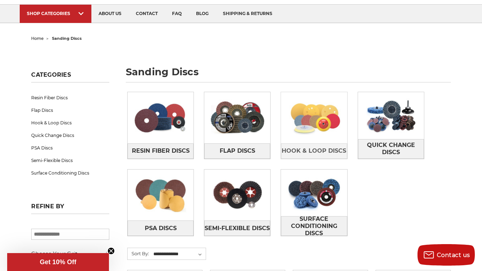
click at [318, 140] on img at bounding box center [314, 117] width 66 height 47
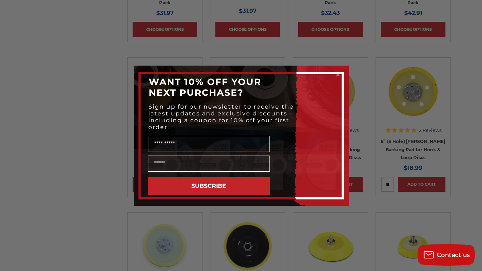
scroll to position [560, 0]
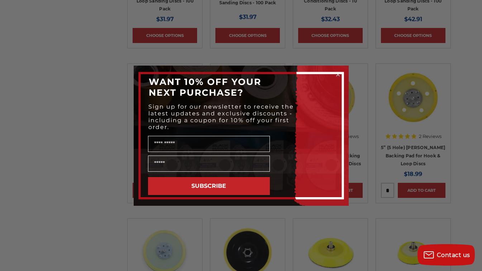
click at [337, 73] on circle "Close dialog" at bounding box center [337, 74] width 7 height 7
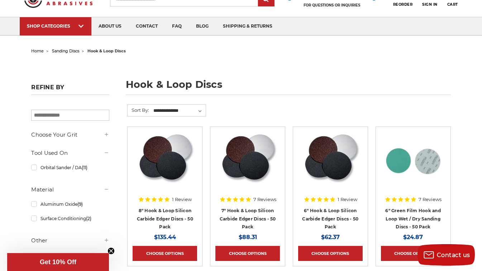
scroll to position [33, 0]
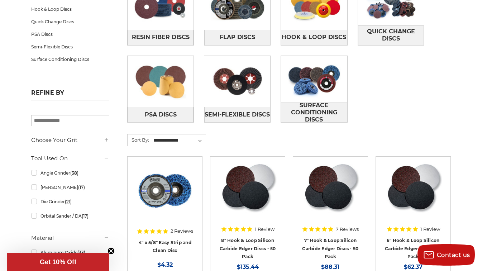
scroll to position [159, 0]
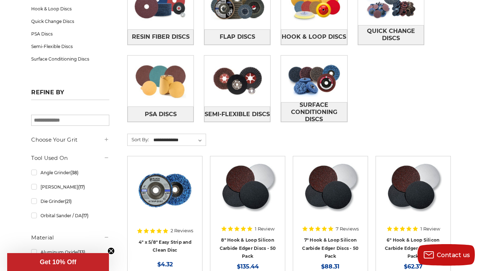
click at [73, 121] on input "search" at bounding box center [70, 120] width 78 height 11
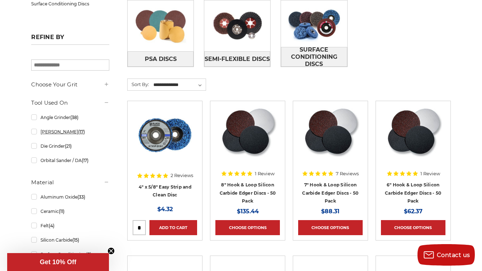
scroll to position [215, 0]
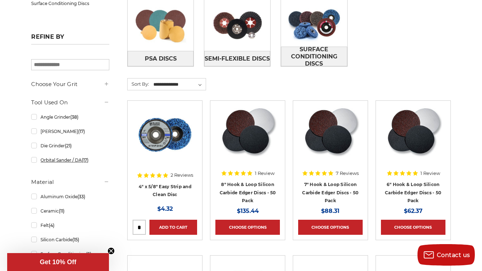
click at [81, 158] on link "Orbital Sander / DA (17)" at bounding box center [70, 160] width 78 height 13
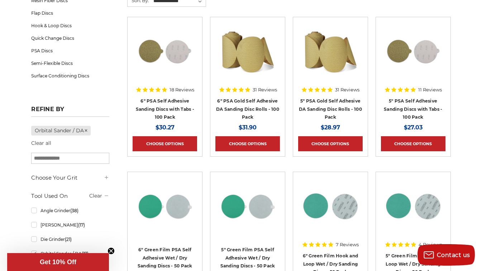
scroll to position [143, 0]
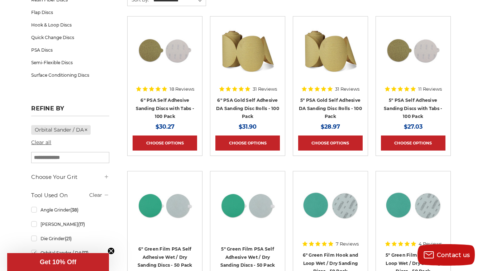
click at [46, 143] on link "Clear all" at bounding box center [41, 142] width 20 height 6
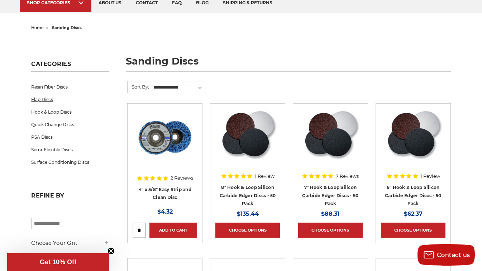
scroll to position [61, 0]
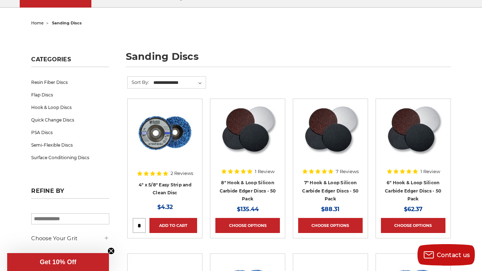
click at [78, 220] on input "search" at bounding box center [70, 218] width 78 height 11
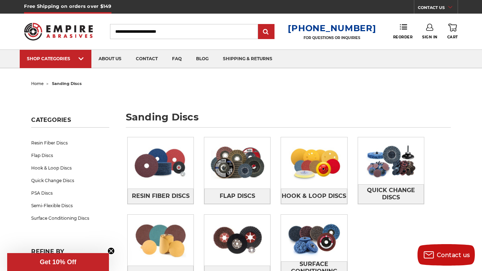
click at [191, 34] on input "Search" at bounding box center [184, 31] width 148 height 15
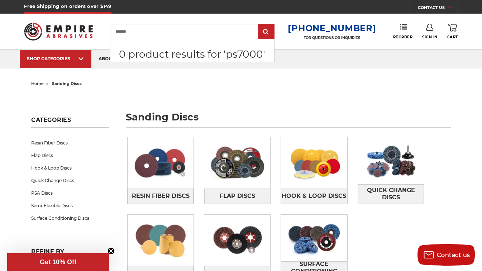
click at [120, 31] on input "******" at bounding box center [184, 31] width 148 height 15
type input "**********"
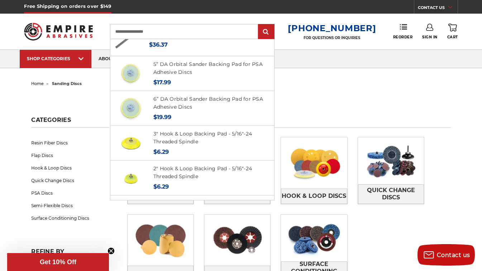
scroll to position [241, 0]
click at [256, 33] on input "**********" at bounding box center [184, 31] width 148 height 15
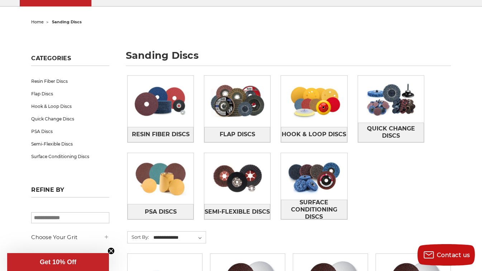
scroll to position [56, 0]
